Goal: Task Accomplishment & Management: Complete application form

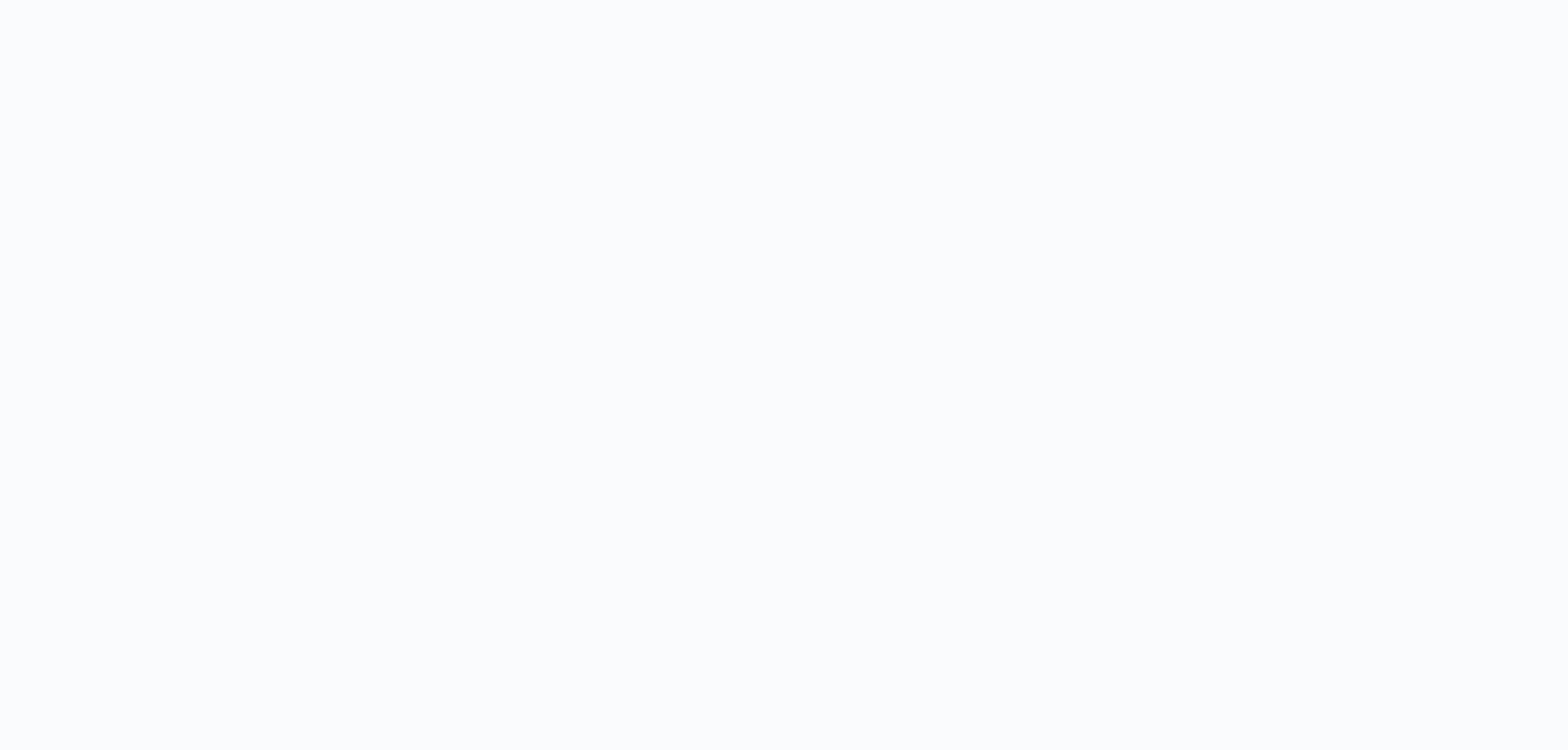
click at [537, 179] on body at bounding box center [784, 375] width 1568 height 750
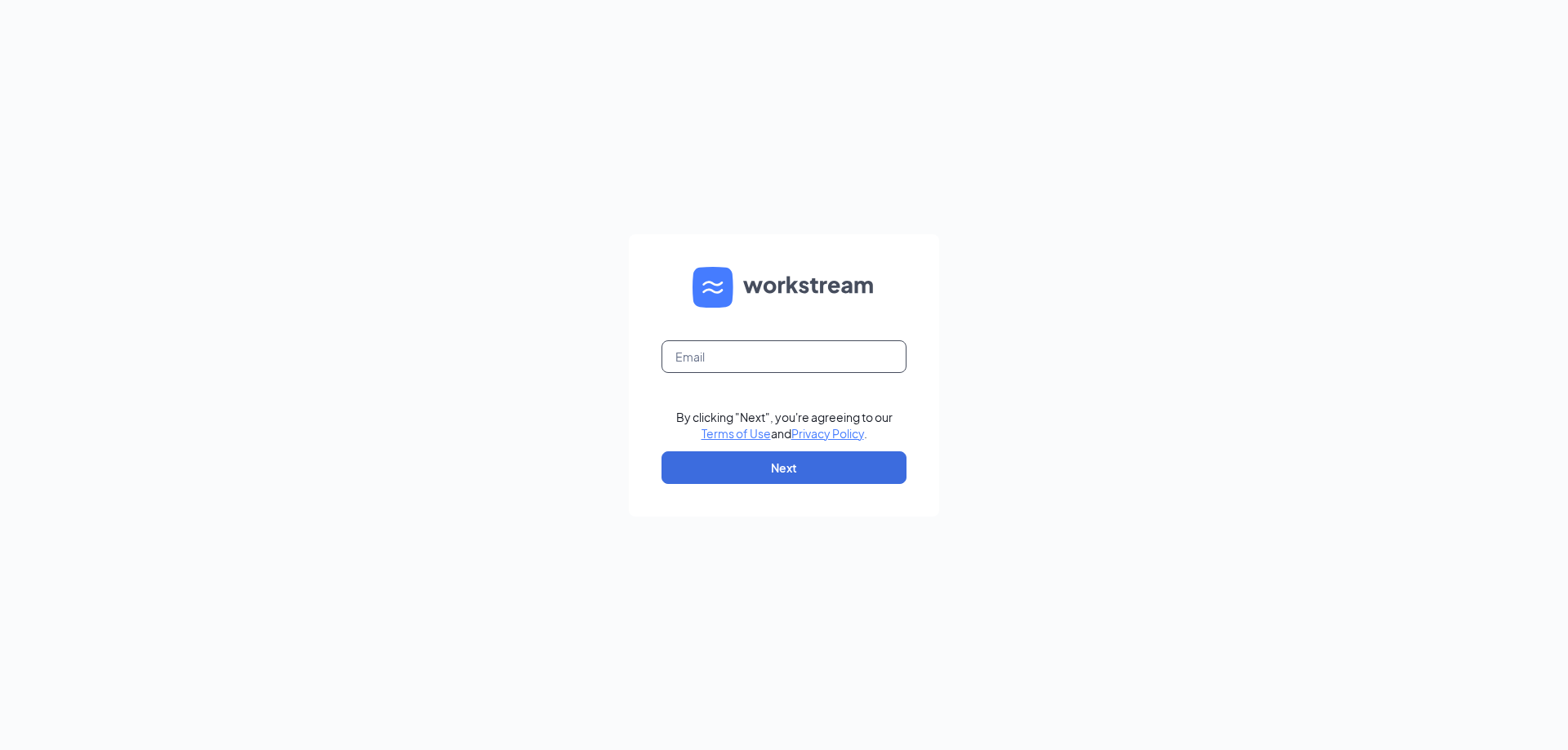
click at [828, 365] on input "text" at bounding box center [784, 357] width 245 height 33
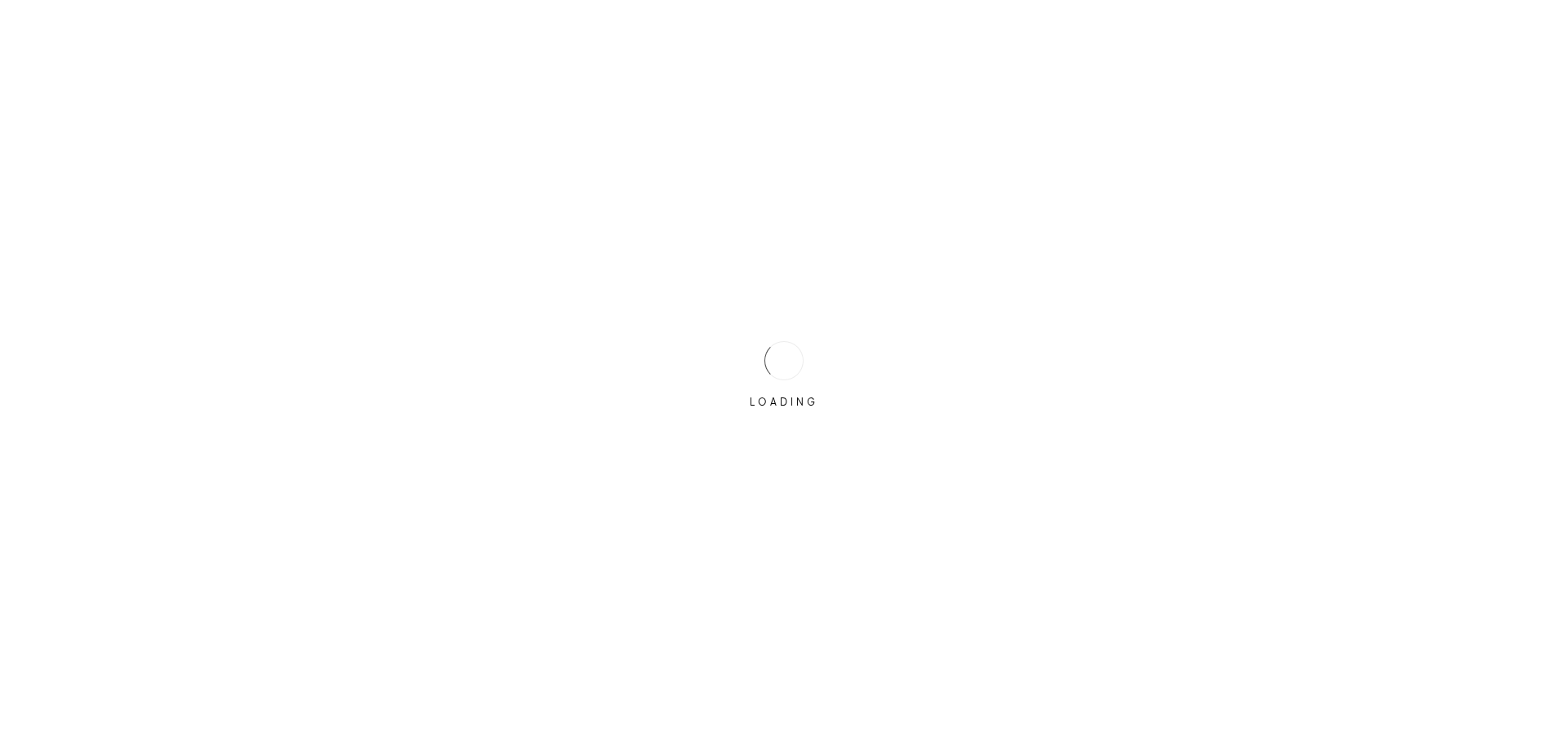
click at [833, 396] on div "LOADING" at bounding box center [784, 375] width 1568 height 750
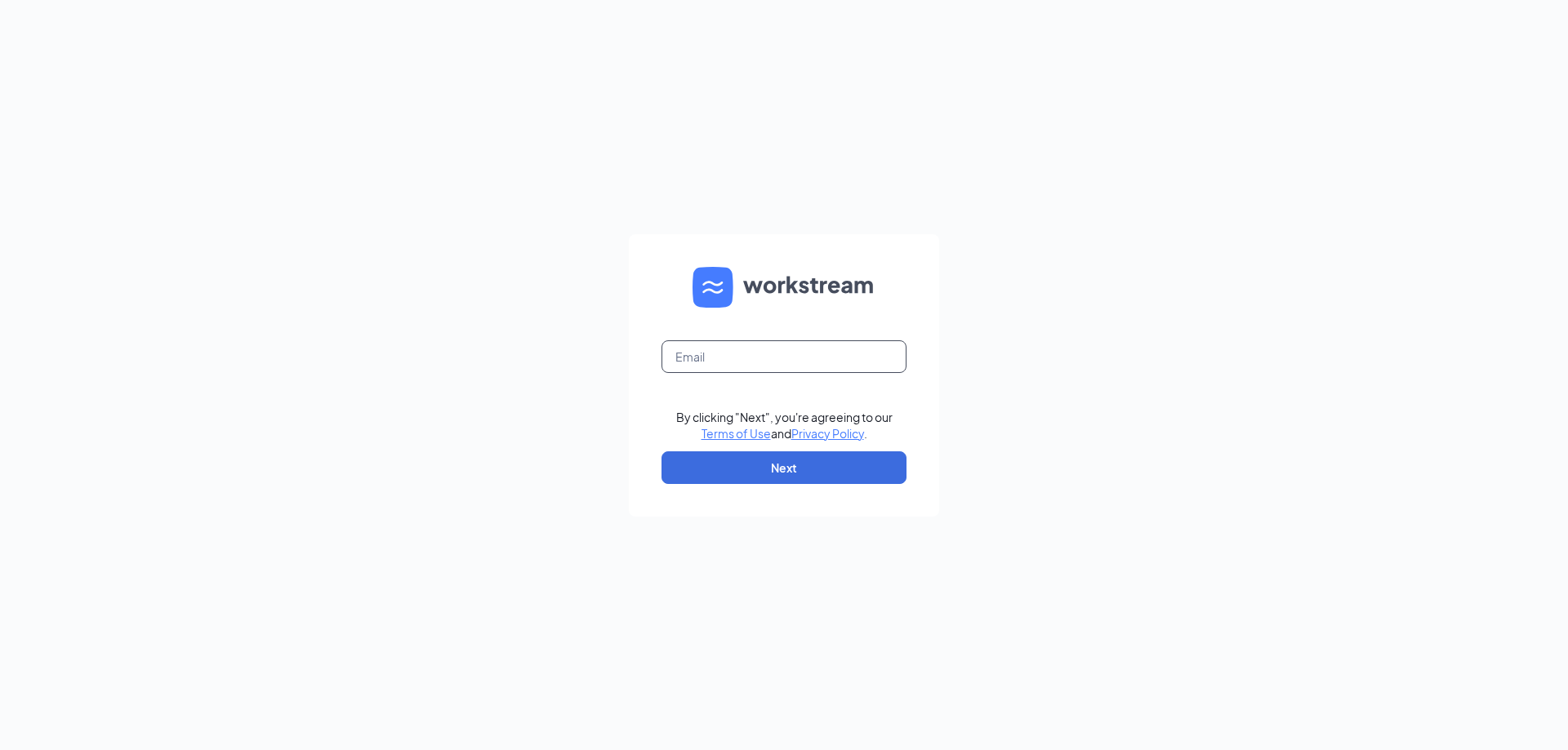
click at [712, 348] on input "text" at bounding box center [784, 357] width 245 height 33
type input "jondbfm@gmail.com"
click at [764, 456] on button "Next" at bounding box center [784, 468] width 245 height 33
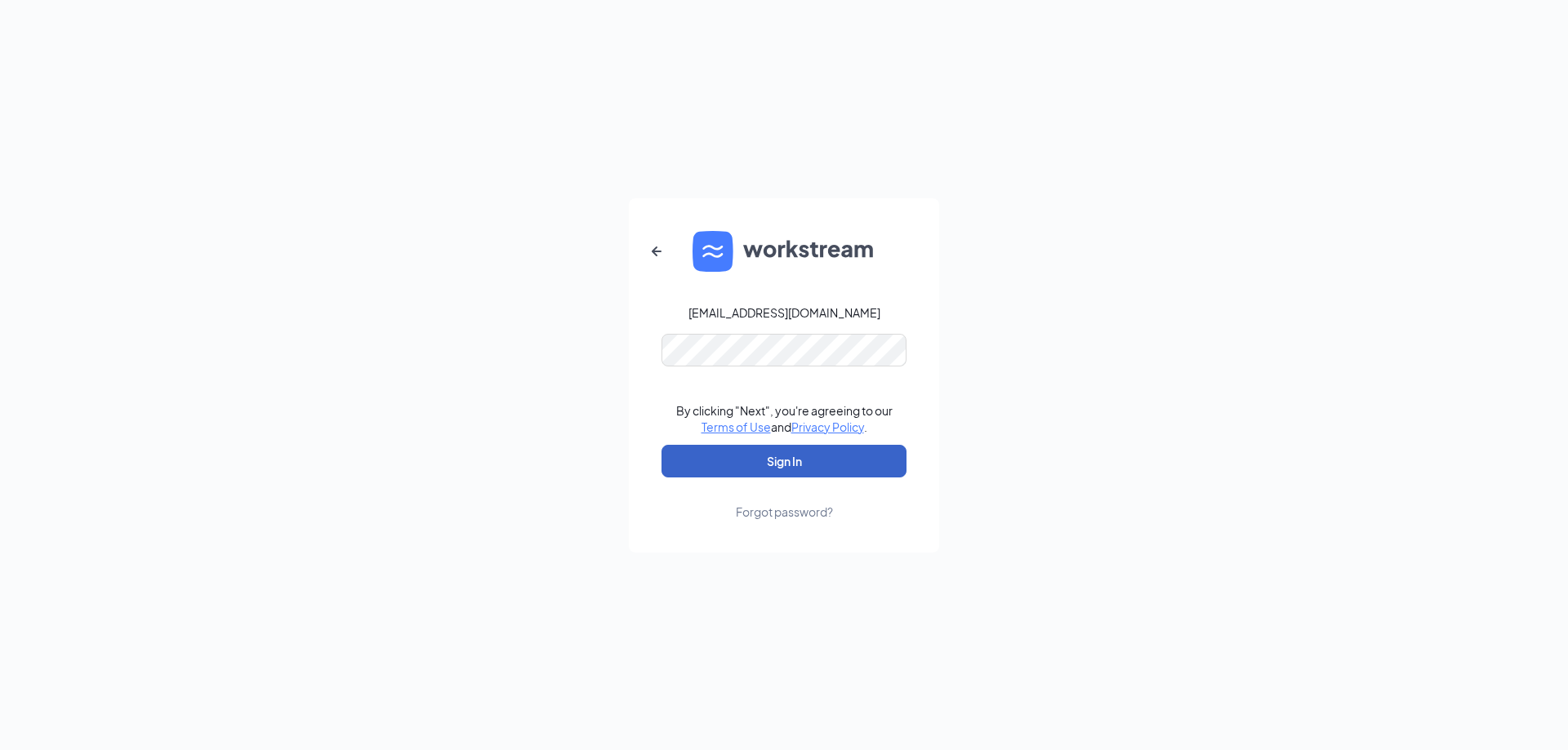
click at [806, 461] on button "Sign In" at bounding box center [784, 461] width 245 height 33
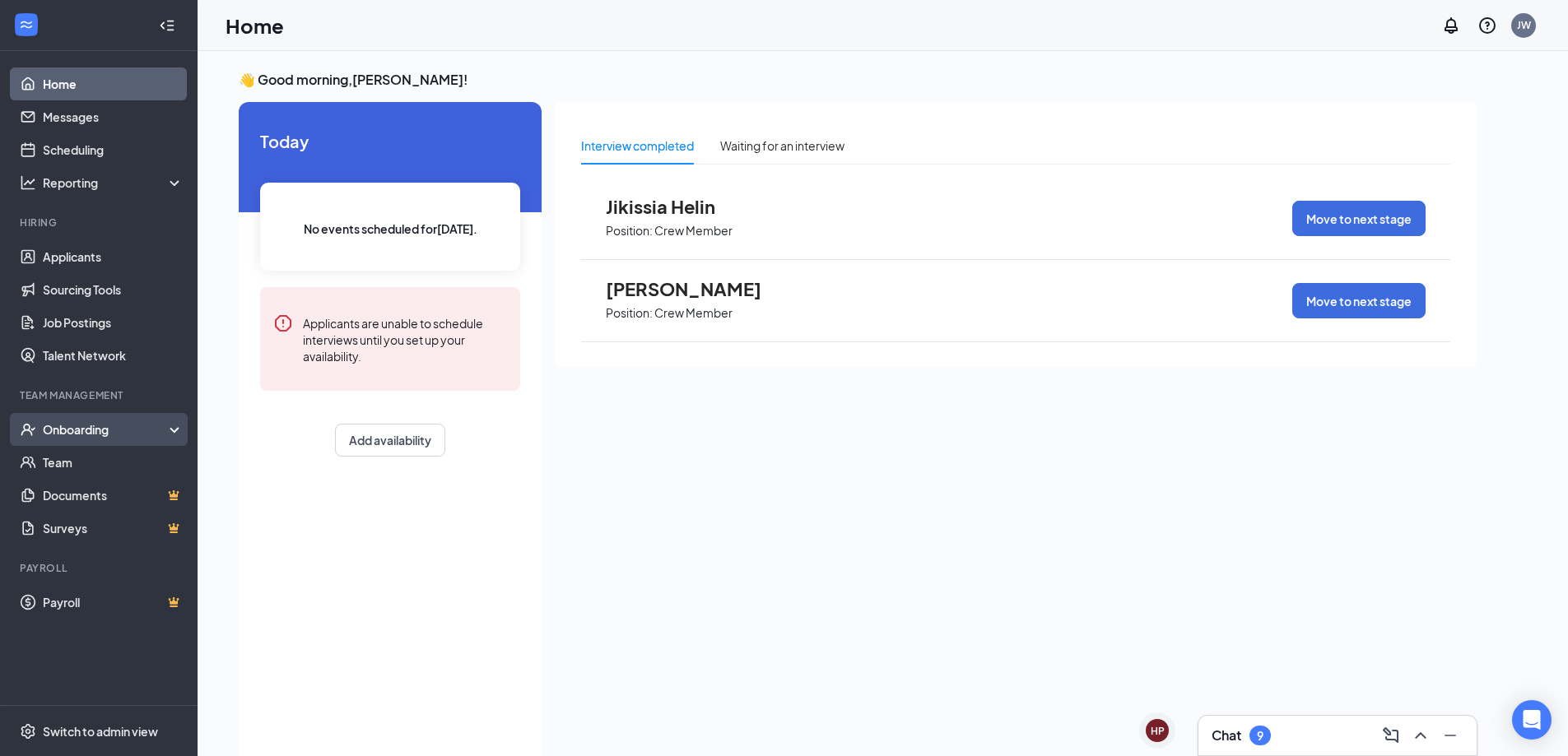
click at [87, 431] on div "Onboarding" at bounding box center [106, 429] width 126 height 16
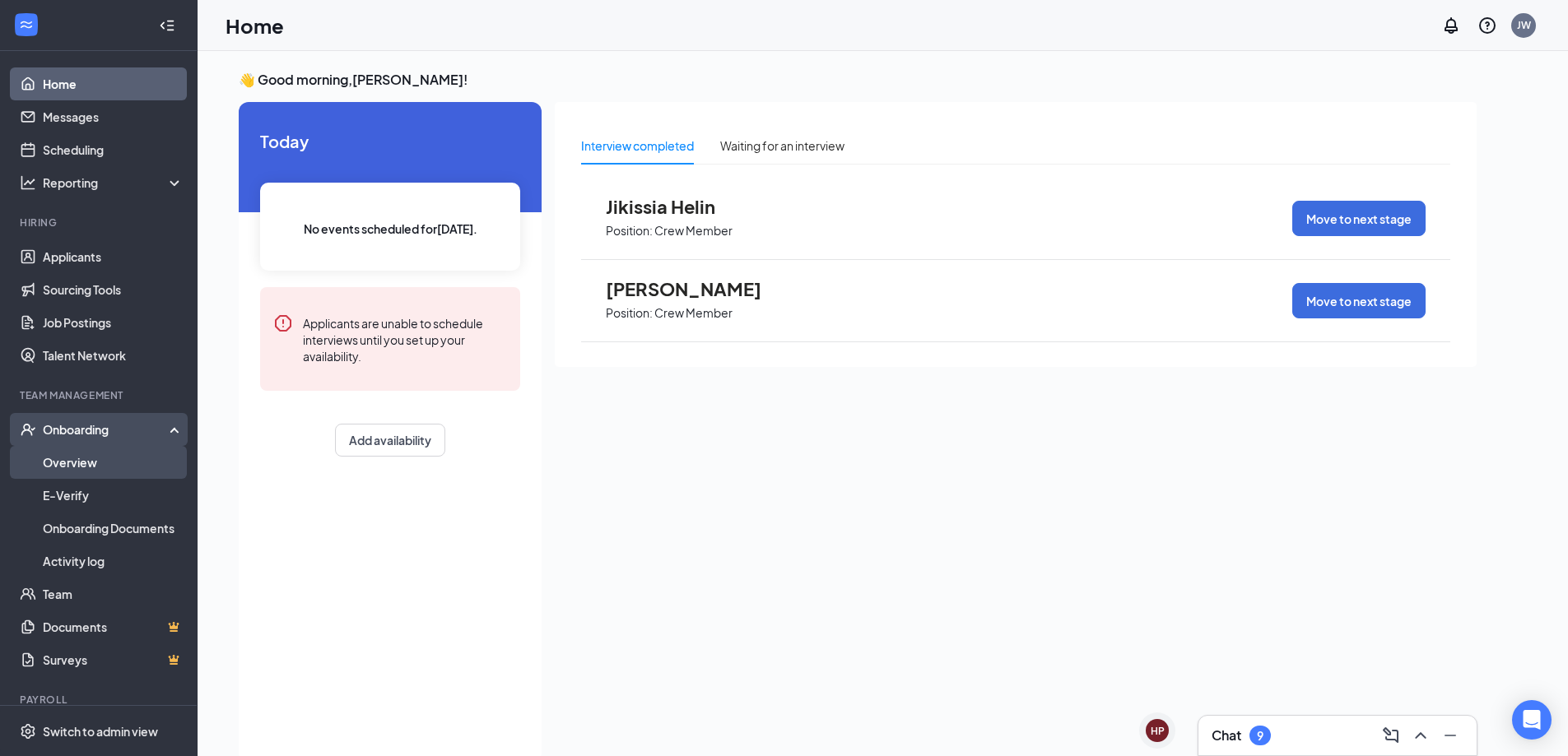
click at [100, 463] on link "Overview" at bounding box center [113, 462] width 141 height 33
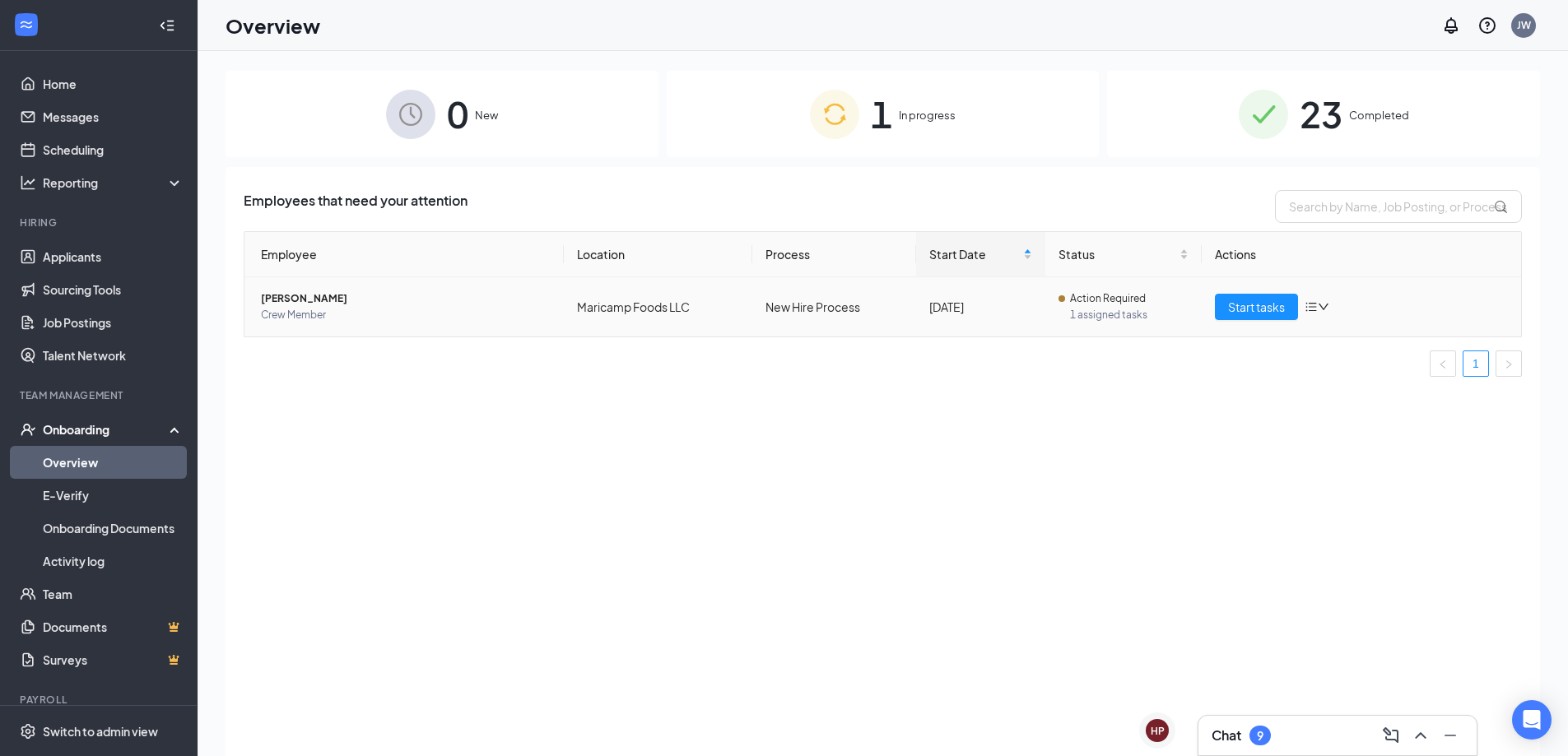
click at [460, 306] on span "[PERSON_NAME]" at bounding box center [405, 299] width 290 height 16
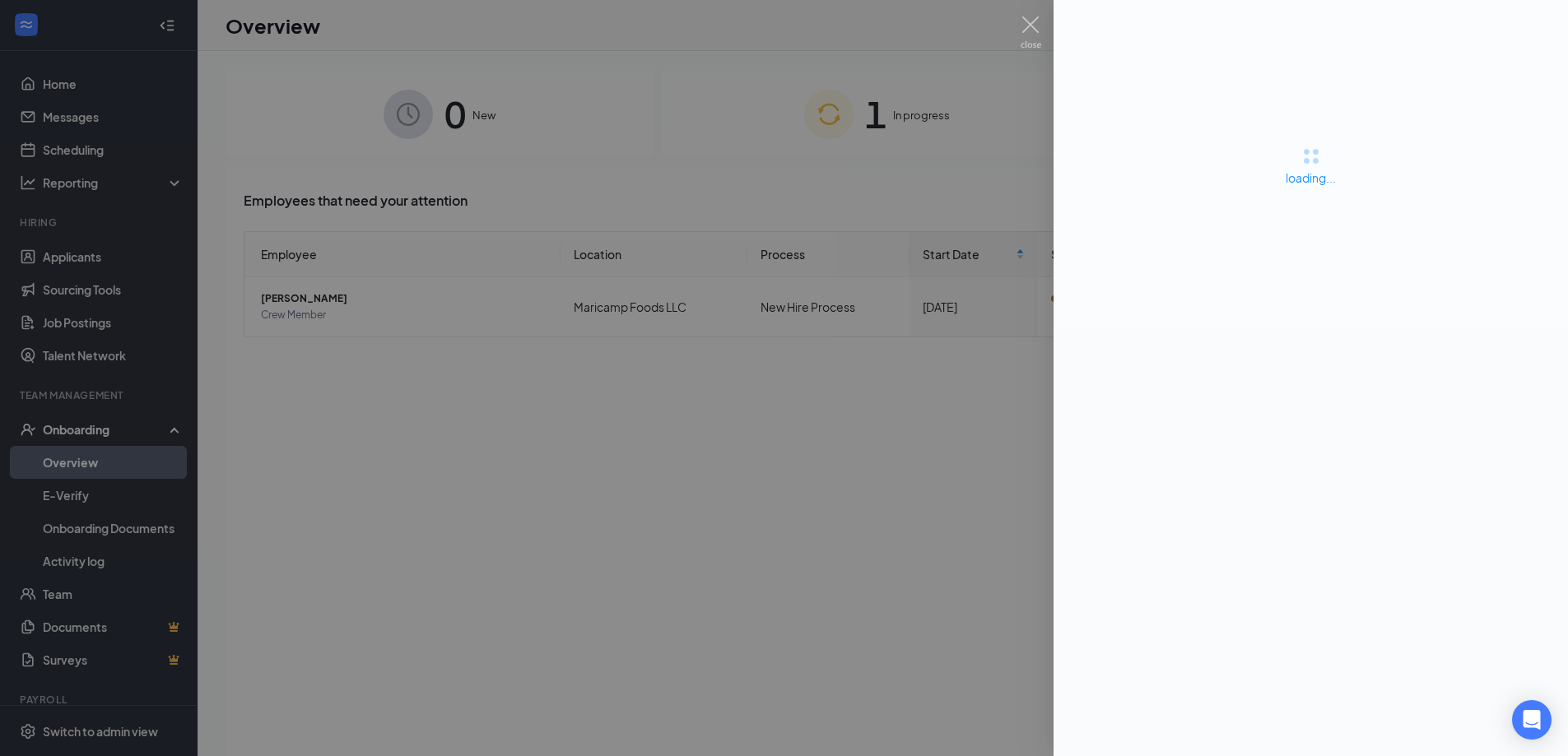
click at [897, 456] on div at bounding box center [784, 378] width 1568 height 756
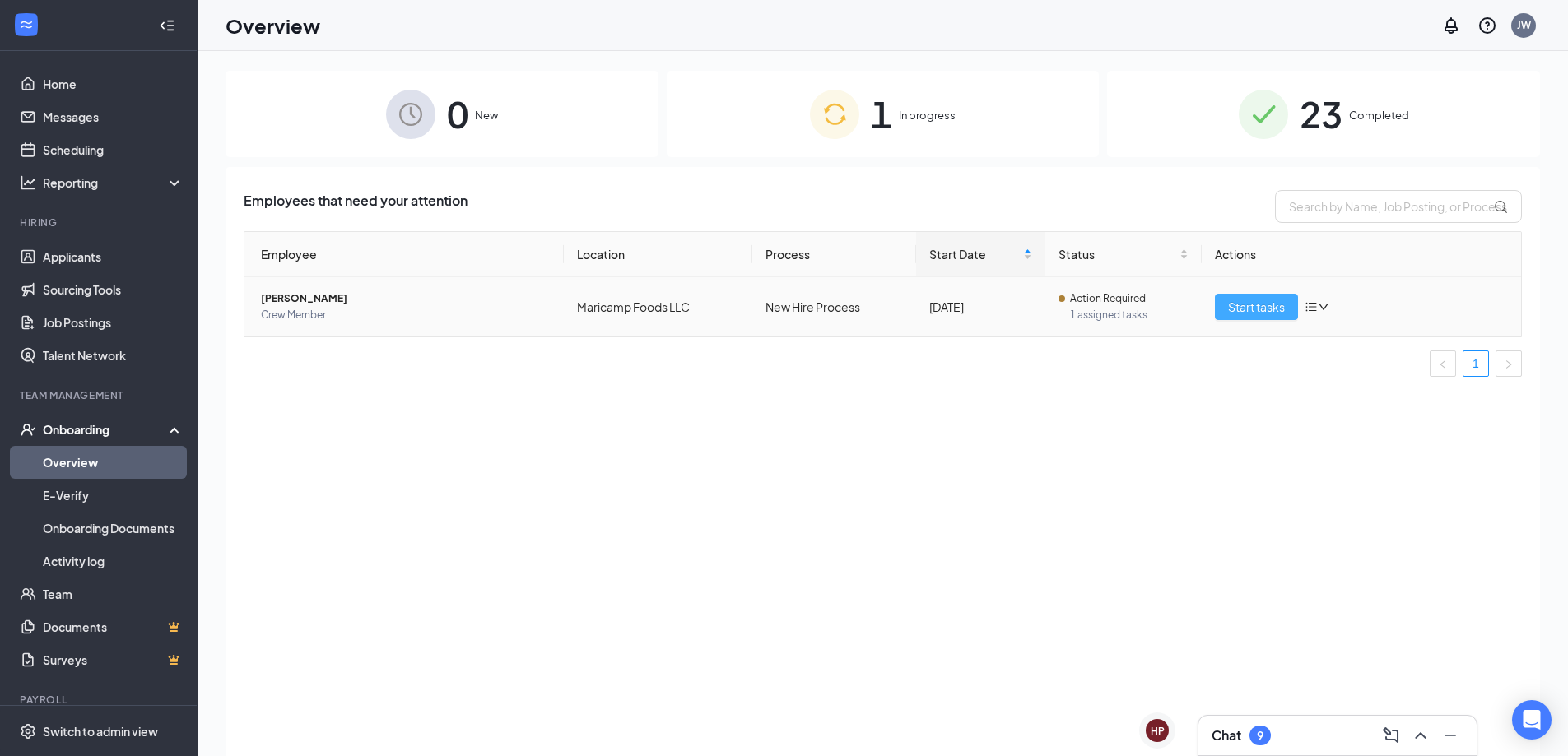
click at [1259, 314] on span "Start tasks" at bounding box center [1256, 306] width 57 height 18
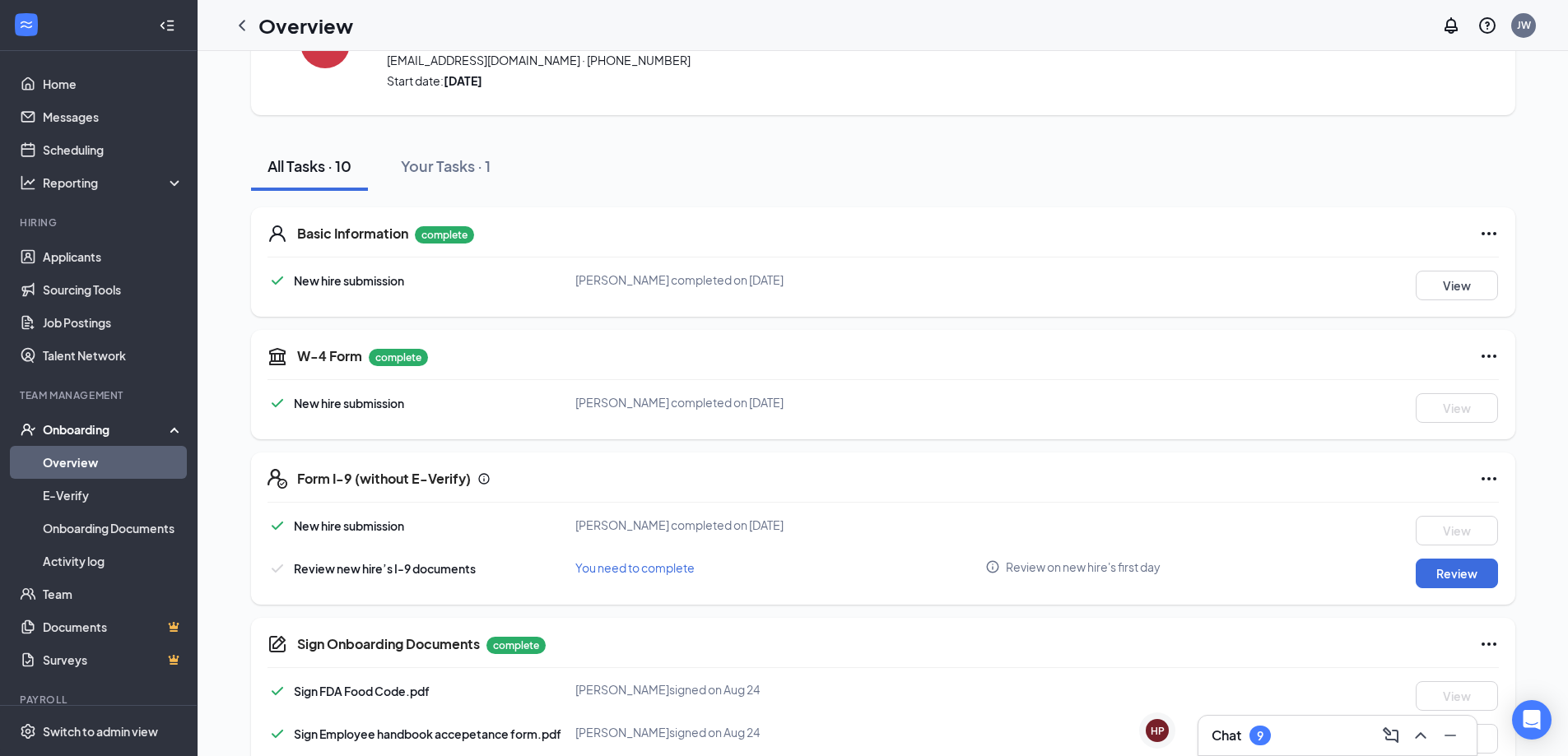
scroll to position [329, 0]
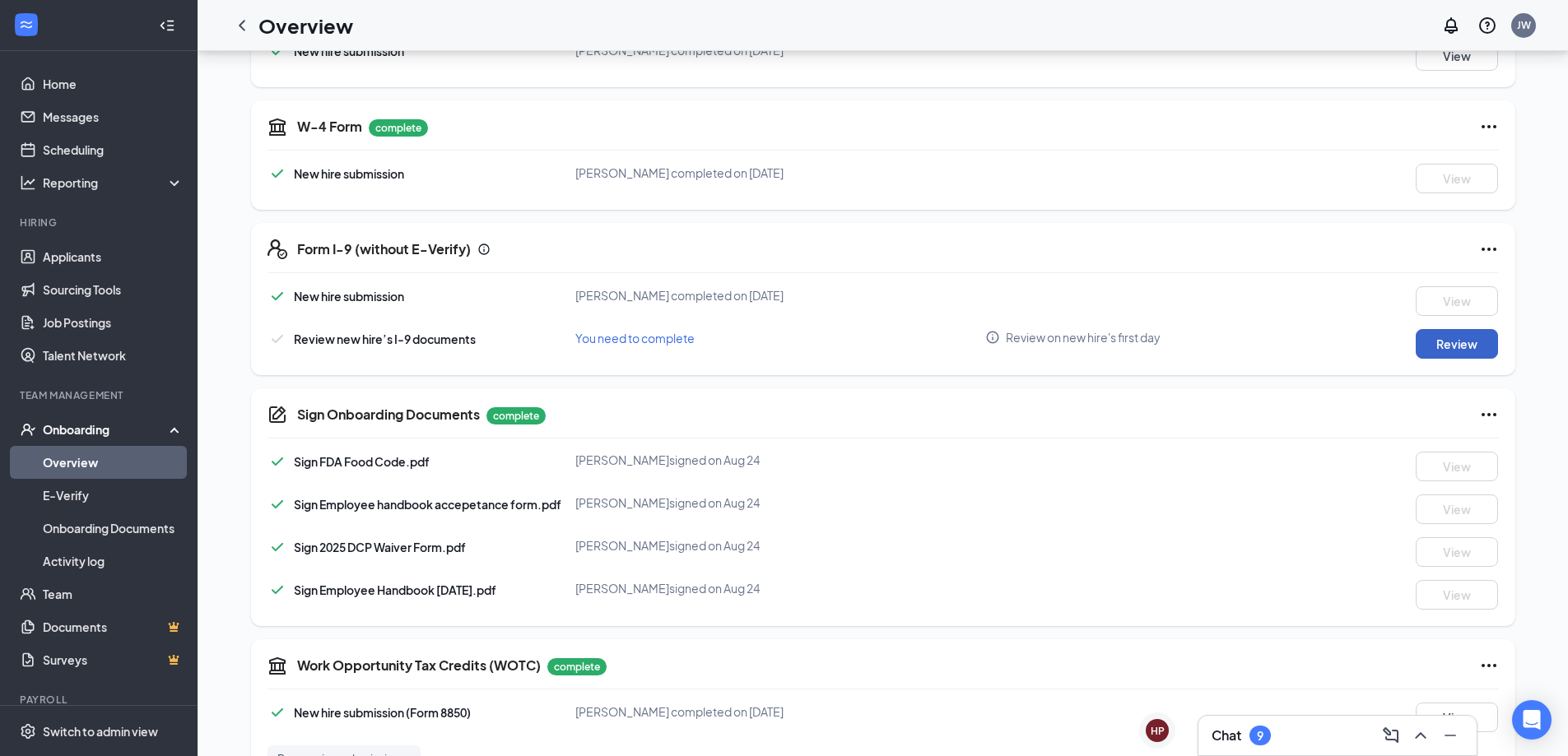
click at [1471, 339] on button "Review" at bounding box center [1457, 343] width 83 height 29
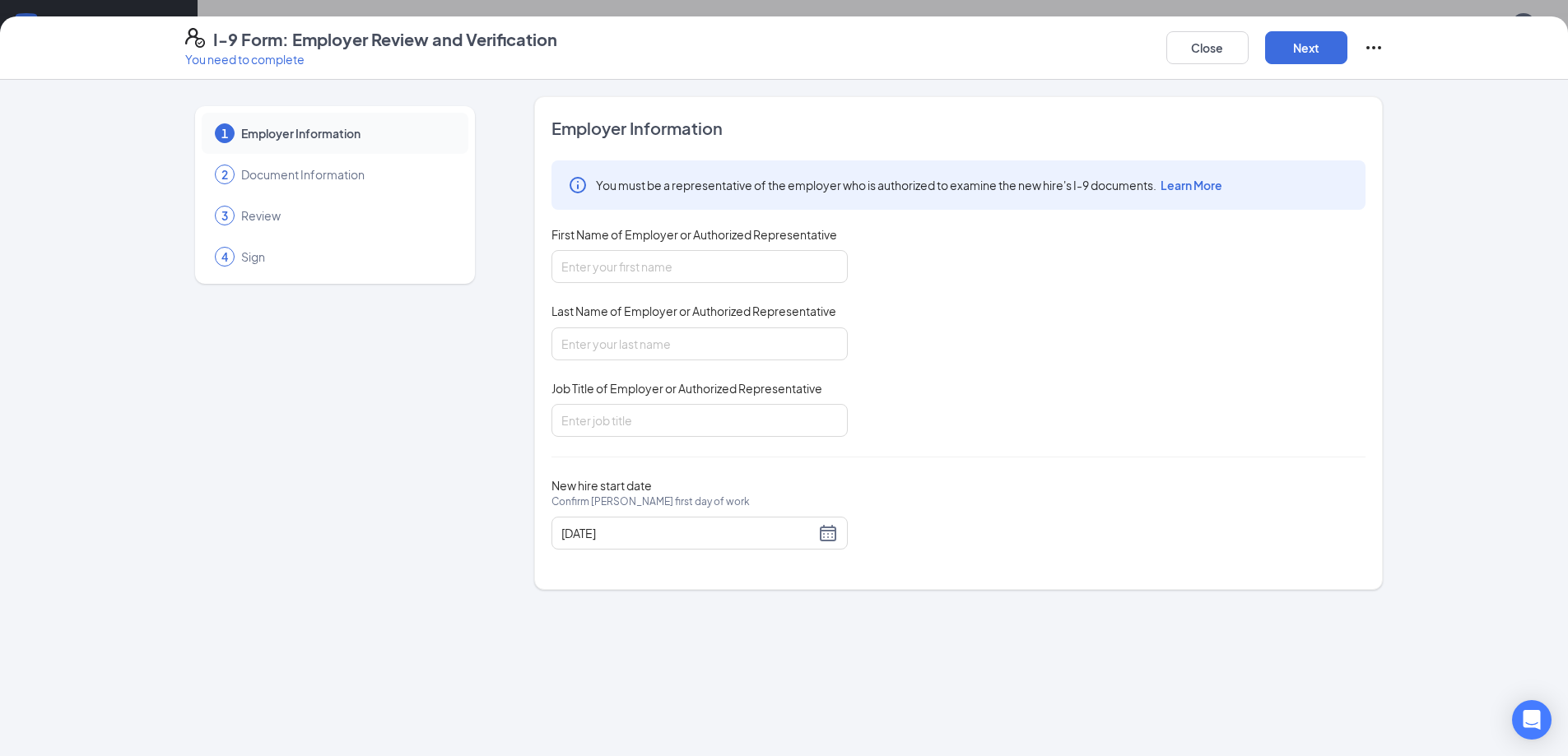
click at [726, 247] on div "First Name of Employer or Authorized Representative" at bounding box center [700, 238] width 297 height 24
click at [726, 267] on input "First Name of Employer or Authorized Representative" at bounding box center [700, 266] width 297 height 33
type input "[PERSON_NAME]"
click at [639, 437] on input "Job Title of Employer or Authorized Representative" at bounding box center [700, 420] width 297 height 33
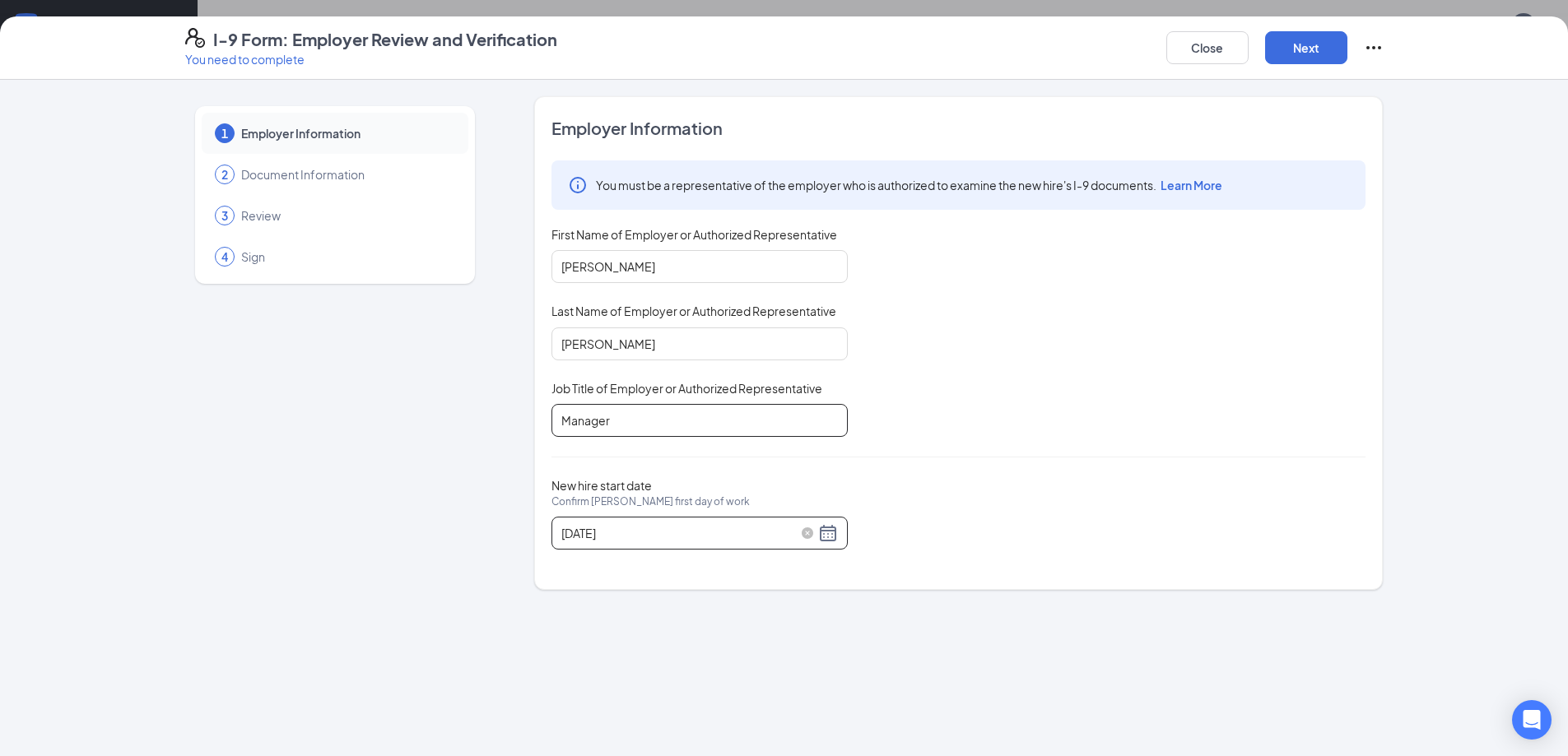
type input "Manager"
click at [826, 533] on div "[DATE]" at bounding box center [699, 533] width 277 height 20
click at [693, 722] on div "28" at bounding box center [694, 728] width 20 height 20
click at [817, 530] on div "[DATE]" at bounding box center [699, 533] width 277 height 20
type input "[DATE]"
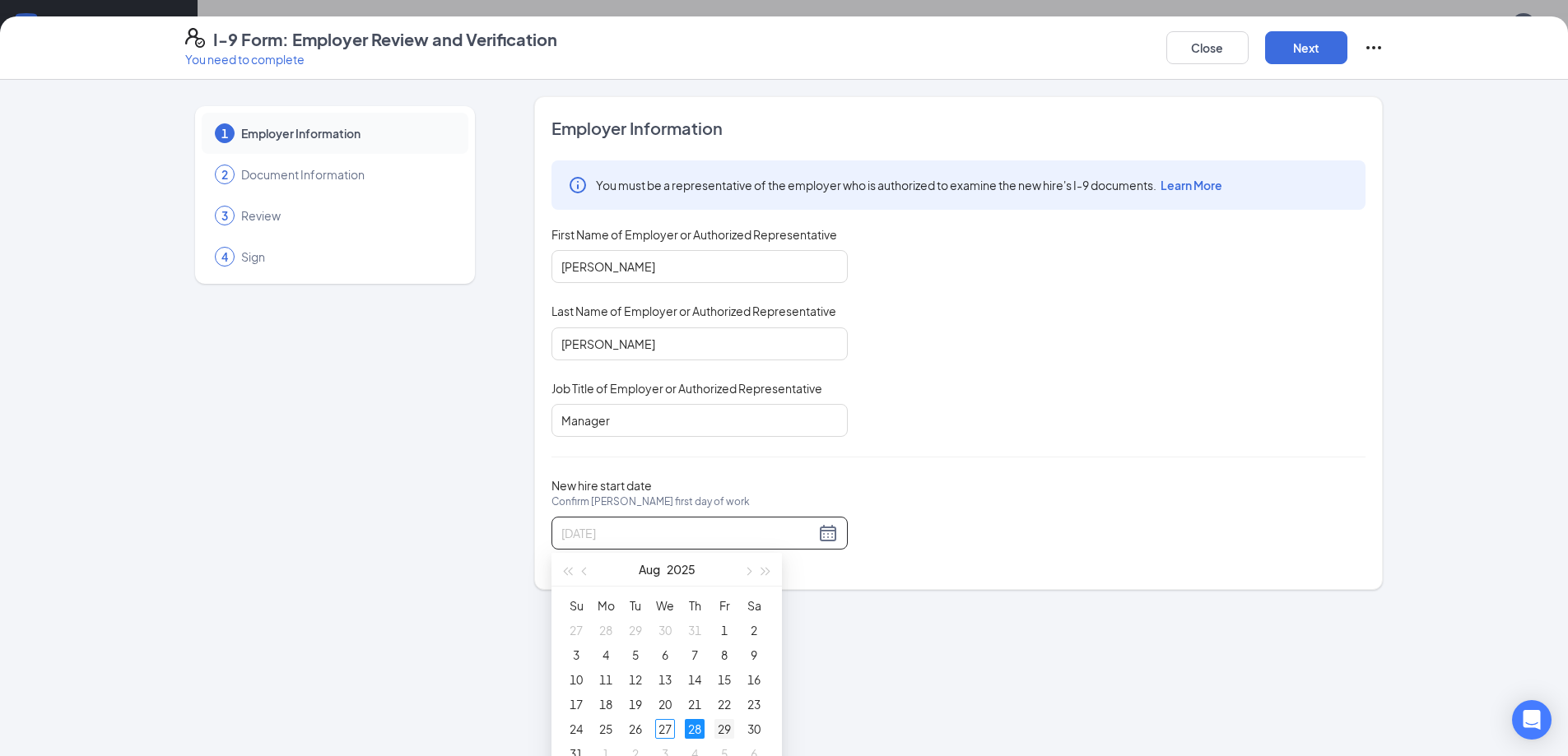
click at [720, 723] on div "29" at bounding box center [724, 728] width 20 height 20
click at [961, 545] on div "New hire start date Confirm [PERSON_NAME] first day of work [DATE]" at bounding box center [958, 514] width 814 height 71
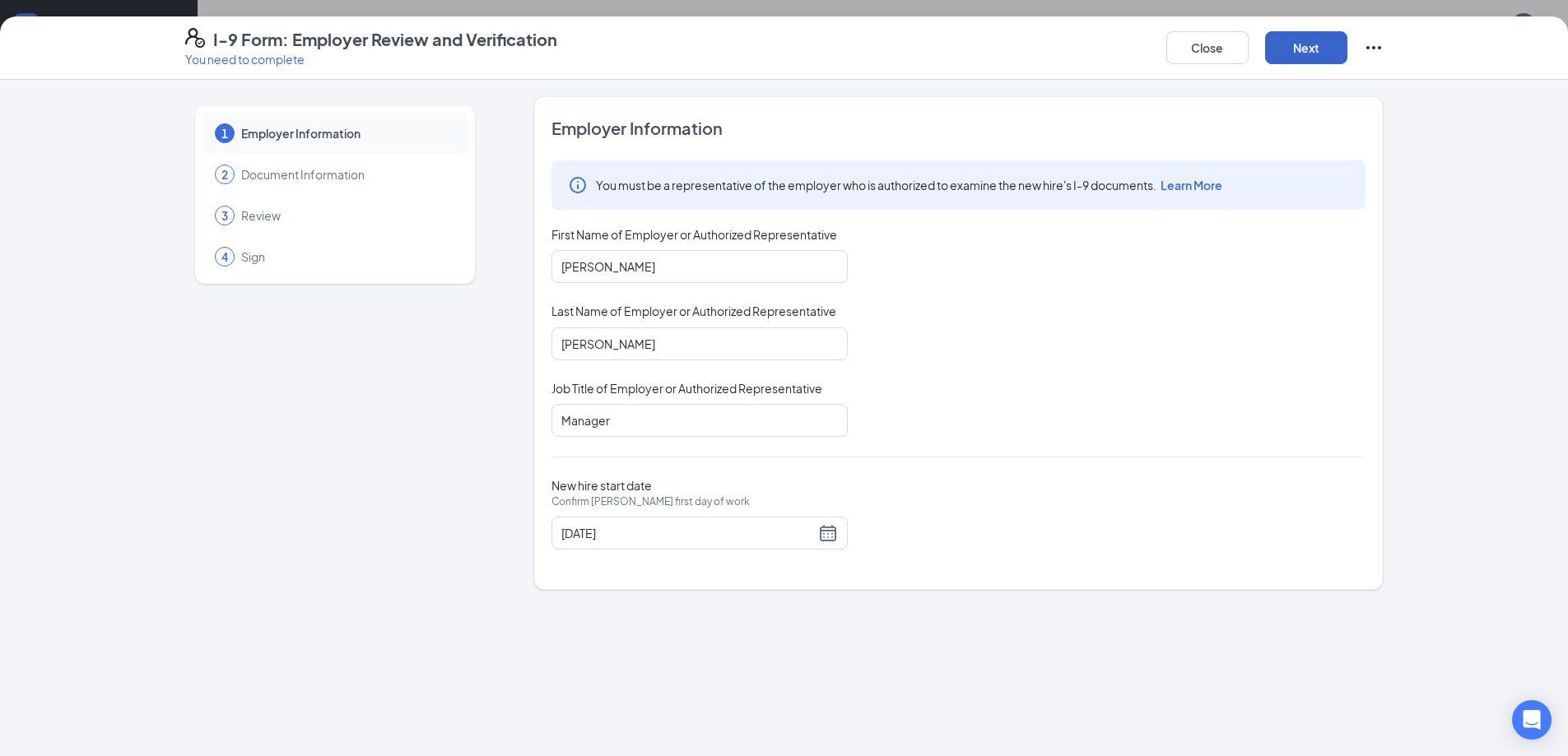
click at [1323, 52] on button "Next" at bounding box center [1306, 48] width 83 height 33
